Goal: Information Seeking & Learning: Learn about a topic

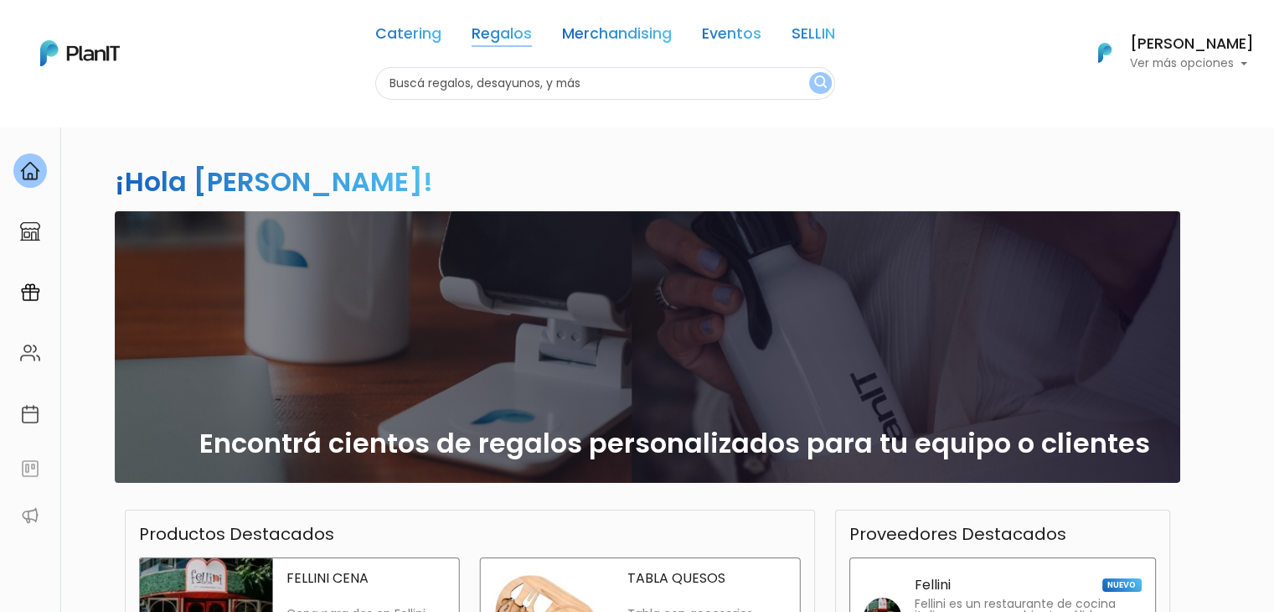
click at [500, 30] on link "Regalos" at bounding box center [502, 37] width 60 height 20
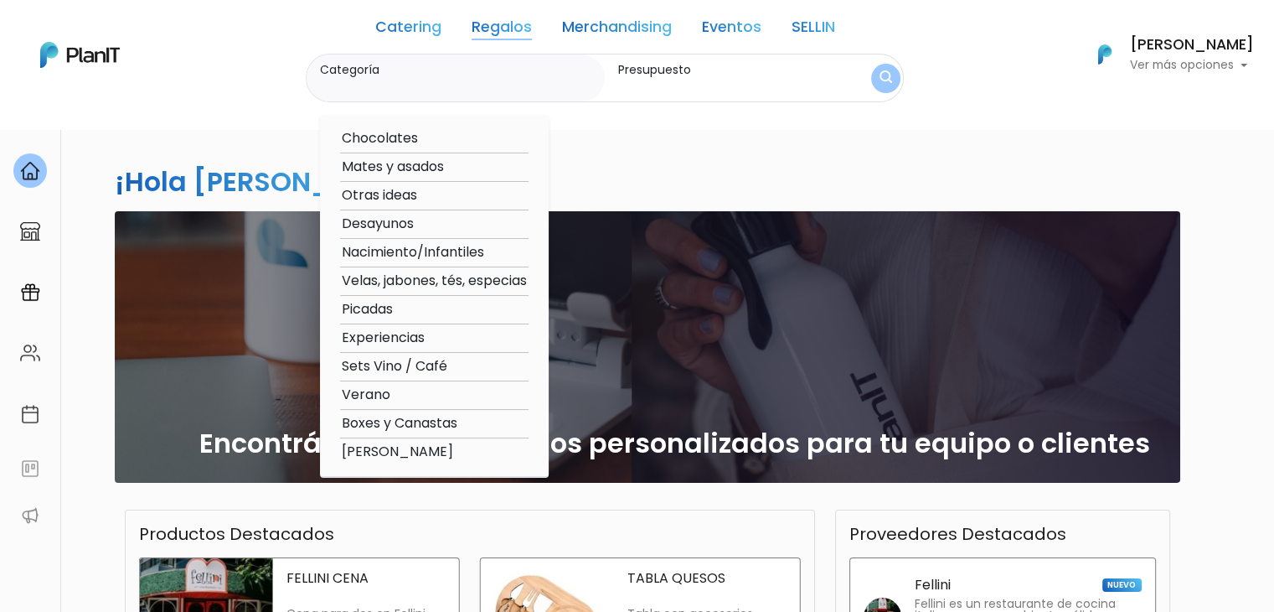
click at [399, 390] on option "Verano" at bounding box center [434, 395] width 189 height 21
type input "Verano"
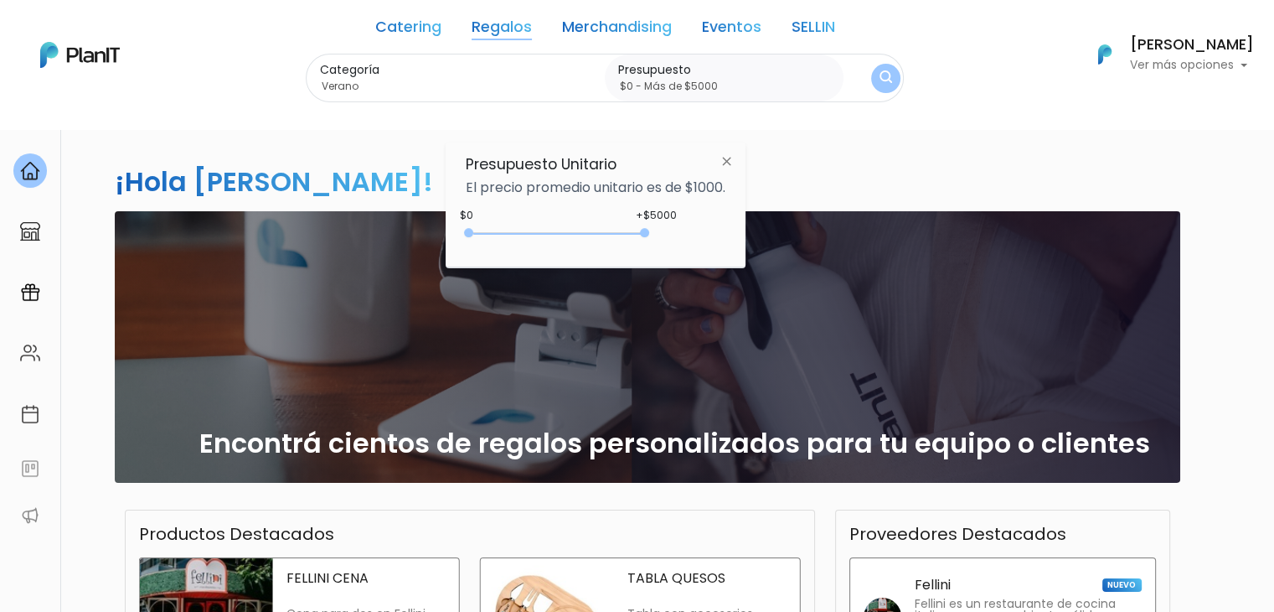
type input "$0 - Más de $5000"
drag, startPoint x: 504, startPoint y: 229, endPoint x: 685, endPoint y: 286, distance: 189.7
click at [685, 286] on body "Catering Regalos Merchandising Eventos SELLIN Catering Regalos Merchandising Ev…" at bounding box center [637, 306] width 1274 height 612
click at [875, 69] on button "submit" at bounding box center [885, 78] width 29 height 29
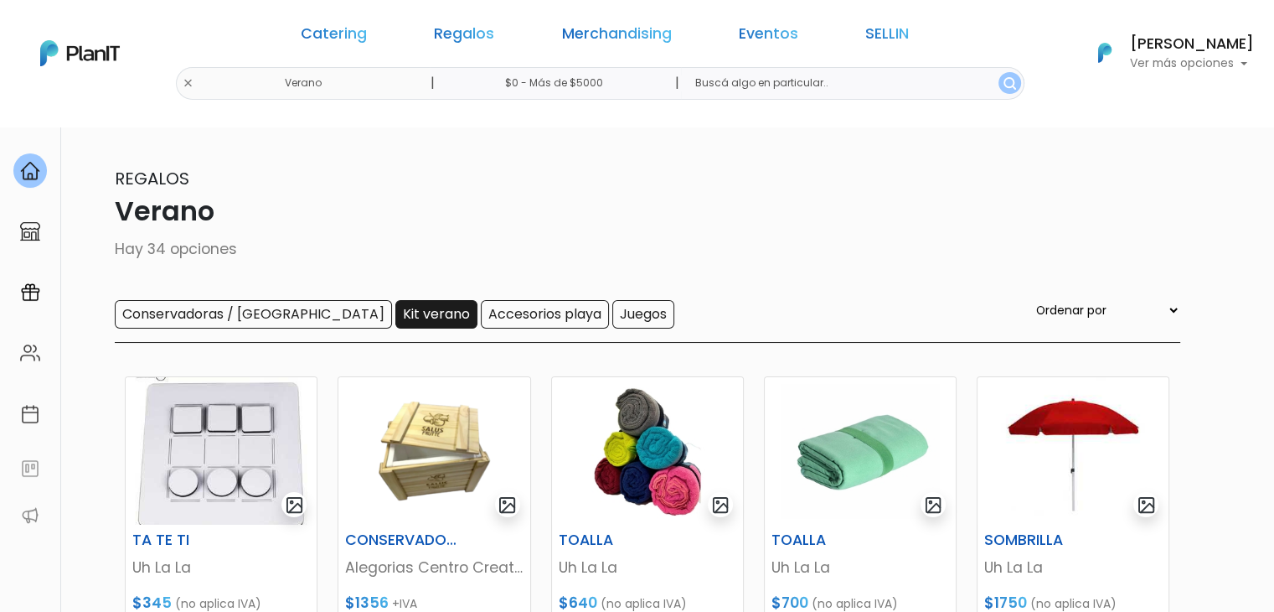
click at [395, 309] on input "Kit verano" at bounding box center [436, 314] width 82 height 28
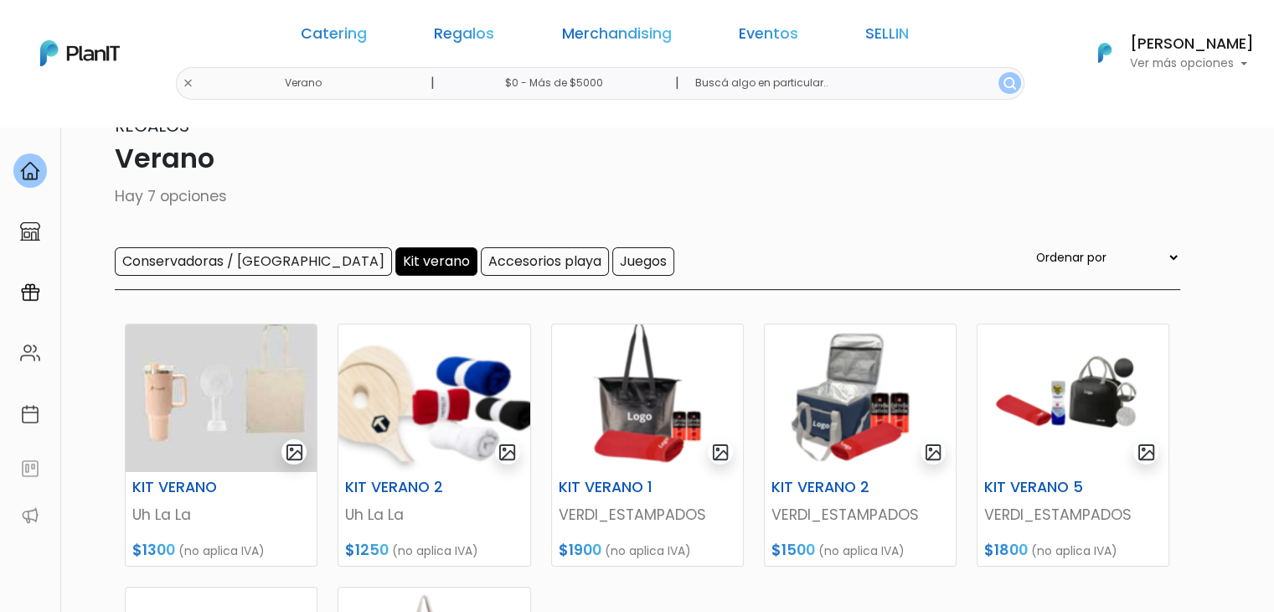
scroll to position [49, 0]
